Goal: Task Accomplishment & Management: Manage account settings

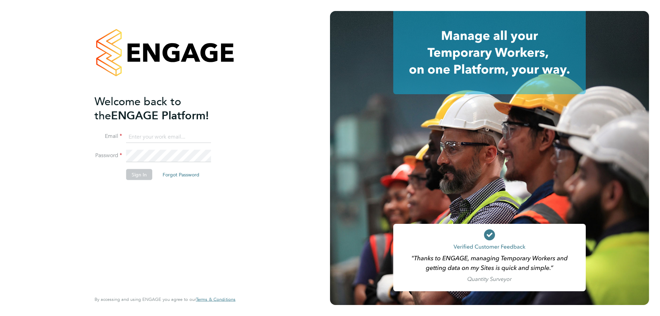
type input "c.batty@ionic.jobs"
click at [136, 175] on button "Sign In" at bounding box center [139, 174] width 26 height 11
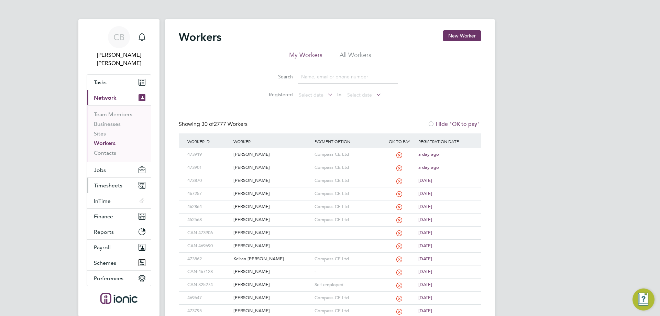
click at [112, 182] on span "Timesheets" at bounding box center [108, 185] width 29 height 7
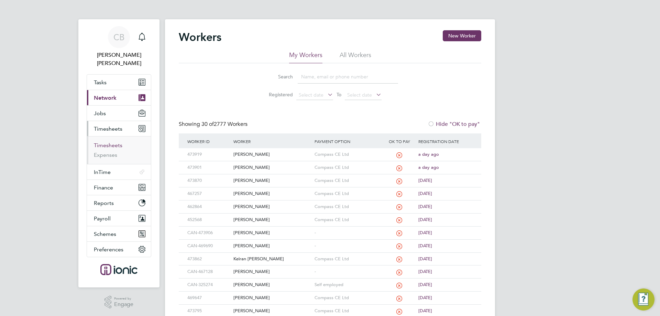
click at [110, 142] on link "Timesheets" at bounding box center [108, 145] width 29 height 7
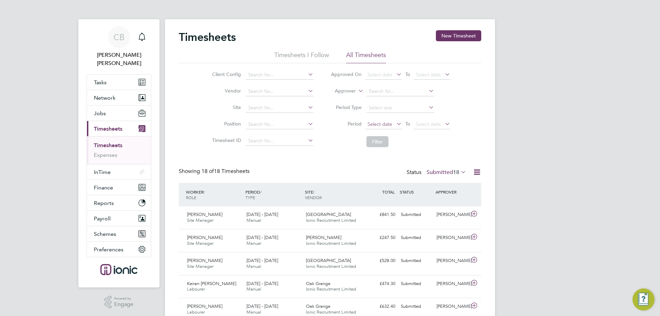
click at [379, 122] on span "Select date" at bounding box center [379, 124] width 25 height 6
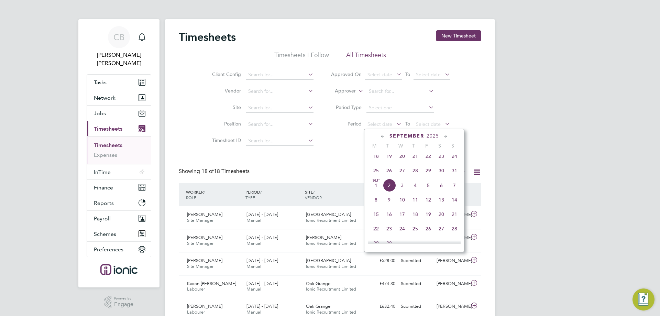
click at [375, 174] on span "25" at bounding box center [376, 170] width 13 height 13
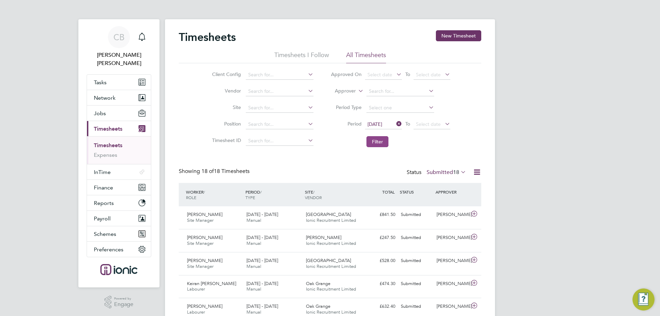
click at [381, 144] on button "Filter" at bounding box center [377, 141] width 22 height 11
click at [345, 173] on div "Showing 18 of 18 Timesheets Status Submitted 18" at bounding box center [330, 175] width 302 height 15
click at [455, 172] on span "18" at bounding box center [456, 172] width 6 height 7
click at [445, 212] on li "Approved" at bounding box center [443, 214] width 32 height 10
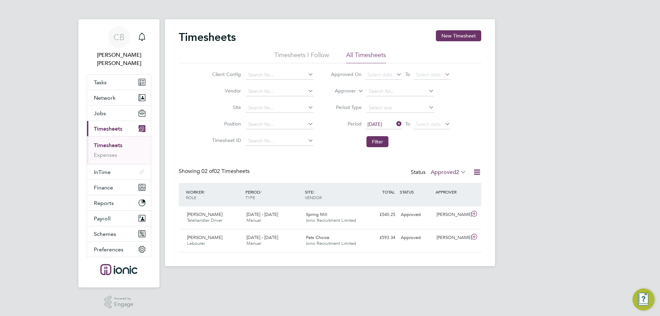
click at [456, 170] on span "2" at bounding box center [457, 172] width 3 height 7
click at [440, 204] on li "Submitted" at bounding box center [445, 204] width 32 height 10
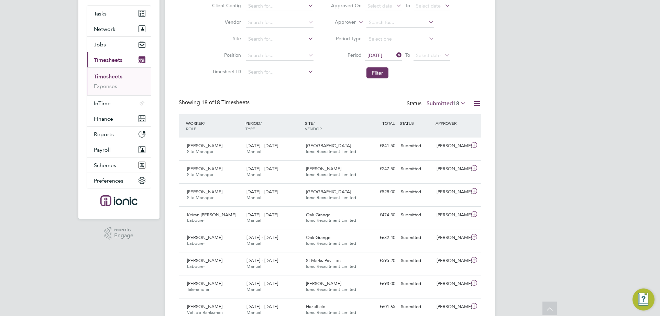
click at [272, 90] on div "Timesheets New Timesheet Timesheets I Follow All Timesheets Client Config Vendo…" at bounding box center [330, 256] width 302 height 589
click at [375, 70] on button "Filter" at bounding box center [377, 72] width 22 height 11
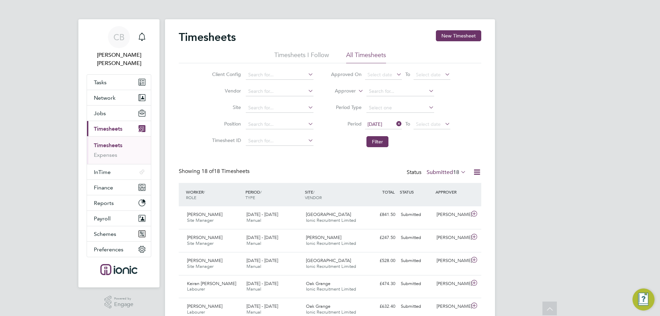
scroll to position [3, 3]
click at [446, 169] on label "Submitted 18" at bounding box center [447, 172] width 40 height 7
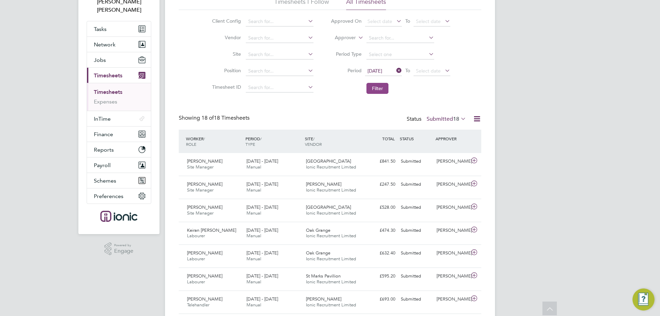
click at [378, 92] on button "Filter" at bounding box center [377, 88] width 22 height 11
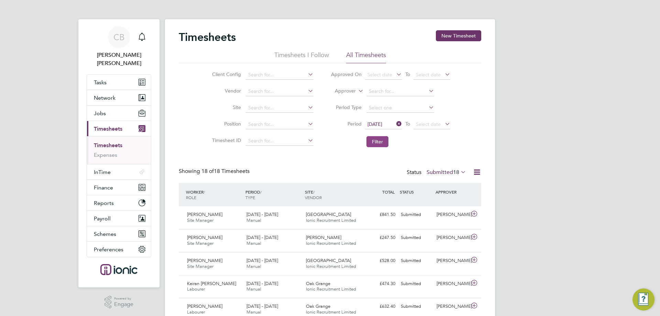
click at [382, 141] on button "Filter" at bounding box center [377, 141] width 22 height 11
click at [379, 142] on button "Filter" at bounding box center [377, 141] width 22 height 11
click at [199, 118] on div "Client Config Vendor Site Position Timesheet ID Approved On Select date To Sele…" at bounding box center [330, 106] width 302 height 87
click at [381, 143] on button "Filter" at bounding box center [377, 141] width 22 height 11
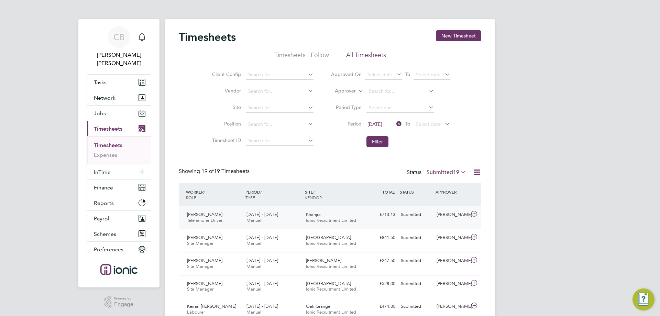
click at [348, 218] on span "Ionic Recruitment Limited" at bounding box center [331, 220] width 50 height 6
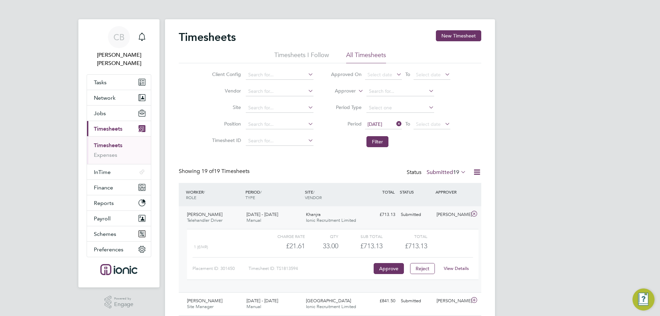
click at [261, 219] on div "[DATE] - [DATE] Manual" at bounding box center [273, 217] width 59 height 17
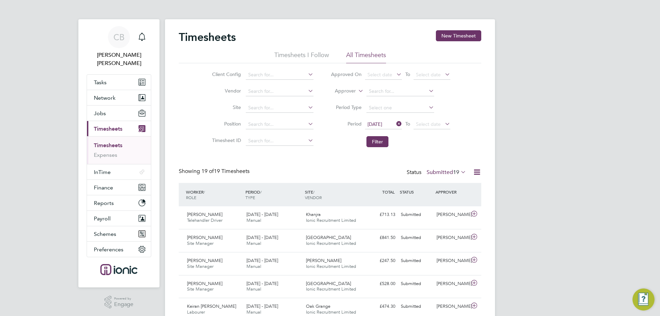
click at [355, 168] on div "Showing 19 of 19 Timesheets Status Submitted 19" at bounding box center [330, 175] width 302 height 15
click at [376, 139] on button "Filter" at bounding box center [377, 141] width 22 height 11
click at [285, 168] on div "Showing 19 of 19 Timesheets Status Submitted 19" at bounding box center [330, 175] width 302 height 15
click at [440, 170] on label "Submitted 19" at bounding box center [447, 172] width 40 height 7
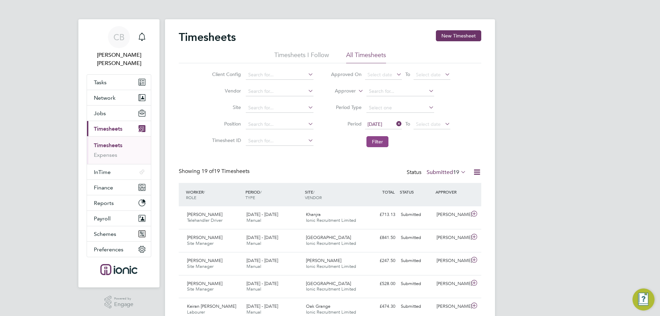
click at [382, 136] on button "Filter" at bounding box center [377, 141] width 22 height 11
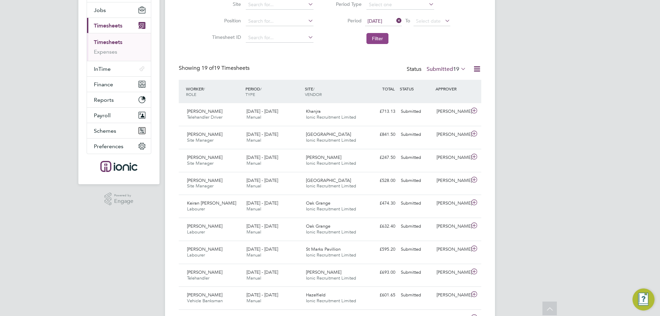
click at [383, 40] on button "Filter" at bounding box center [377, 38] width 22 height 11
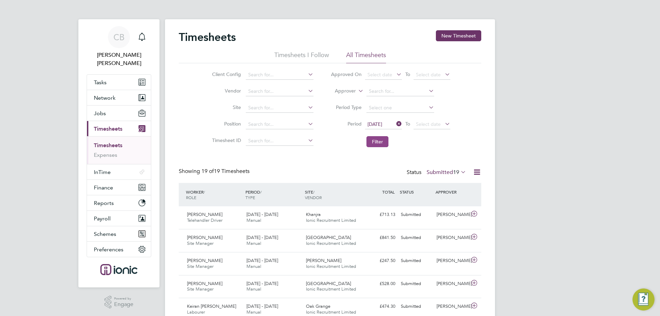
click at [381, 145] on button "Filter" at bounding box center [377, 141] width 22 height 11
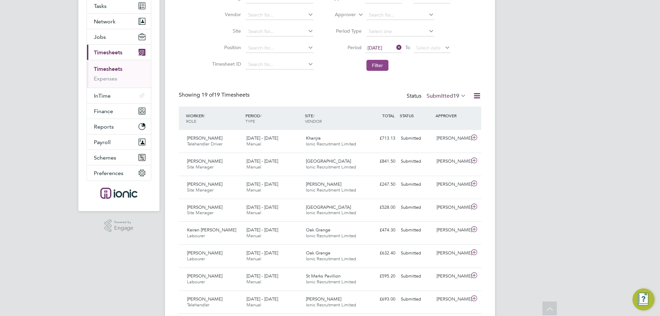
click at [375, 66] on button "Filter" at bounding box center [377, 65] width 22 height 11
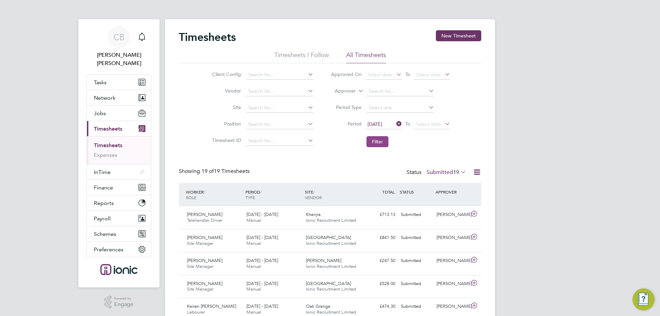
click at [385, 140] on button "Filter" at bounding box center [377, 141] width 22 height 11
click at [384, 138] on button "Filter" at bounding box center [377, 141] width 22 height 11
click at [379, 146] on button "Filter" at bounding box center [377, 141] width 22 height 11
click at [230, 241] on div "[PERSON_NAME] Site Manager [DATE] - [DATE]" at bounding box center [213, 240] width 59 height 17
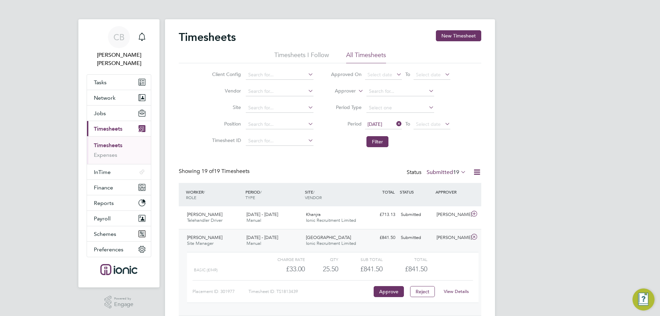
click at [230, 241] on div "[PERSON_NAME] Site Manager [DATE] - [DATE]" at bounding box center [213, 240] width 59 height 17
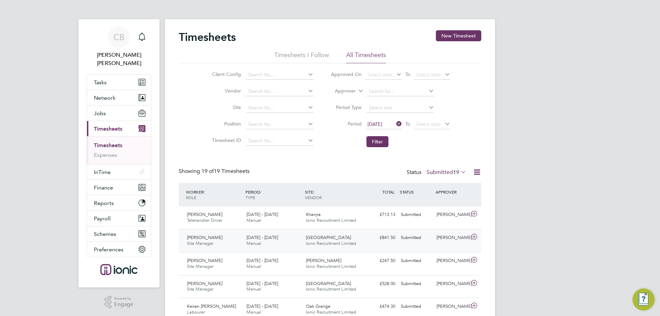
click at [260, 235] on span "[DATE] - [DATE]" at bounding box center [262, 237] width 32 height 6
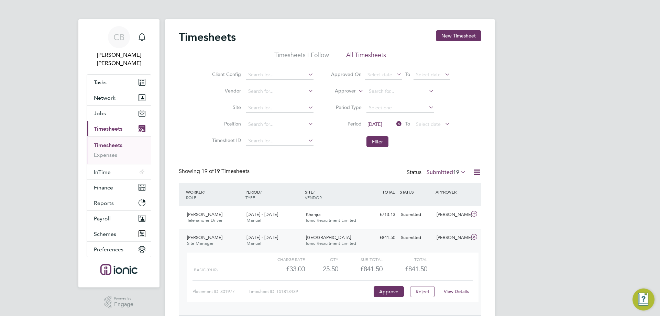
click at [260, 235] on span "[DATE] - [DATE]" at bounding box center [262, 237] width 32 height 6
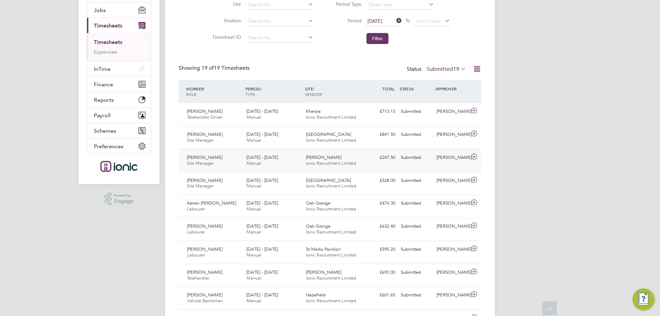
click at [219, 158] on span "[PERSON_NAME]" at bounding box center [204, 157] width 35 height 6
